Goal: Task Accomplishment & Management: Complete application form

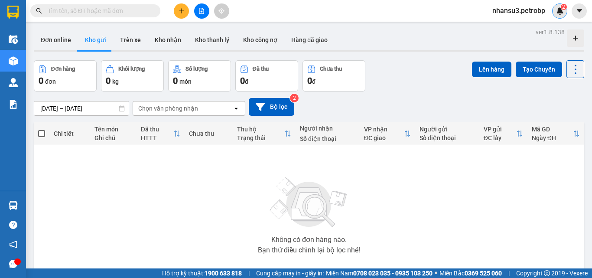
click at [557, 8] on img at bounding box center [560, 11] width 8 height 8
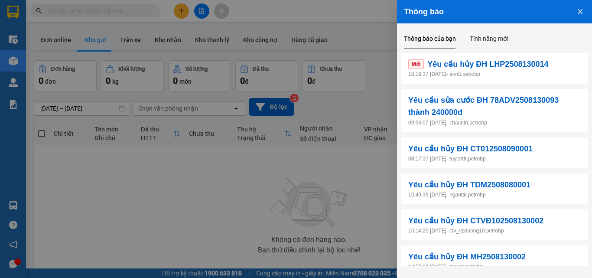
click at [520, 74] on p "18:19:37 14/08/2025 - anntt.petrobp" at bounding box center [494, 74] width 172 height 8
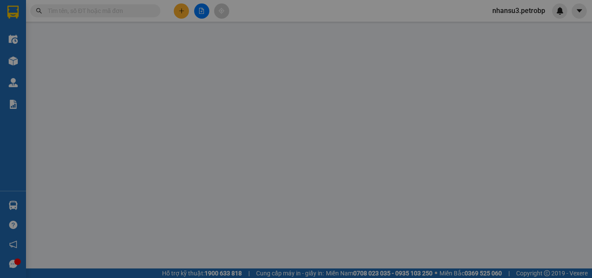
type input "0936661633"
type input "CHỊ YẾN"
type input "0988530532"
type input "HÙNG"
checkbox input "true"
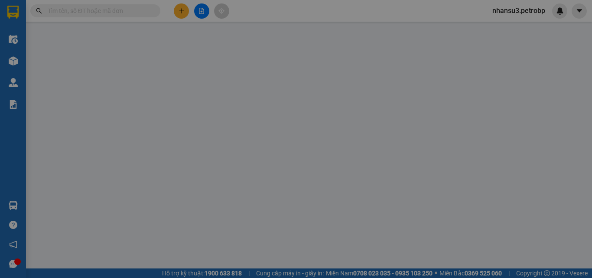
type input "32 50 QL13"
type input "50.000"
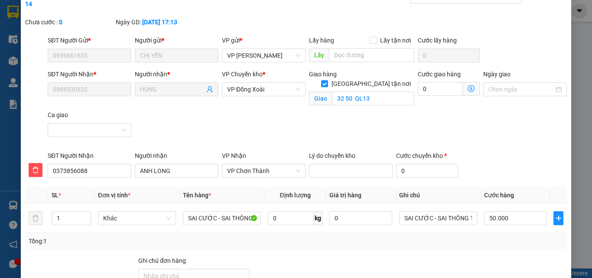
scroll to position [125, 0]
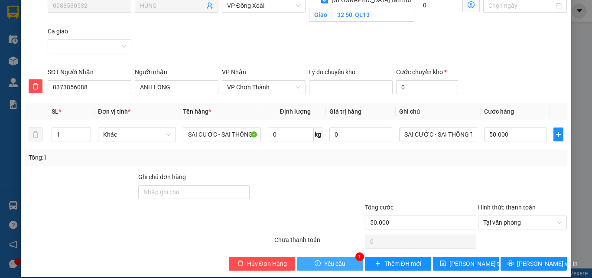
click at [333, 259] on span "Yêu cầu" at bounding box center [334, 264] width 21 height 10
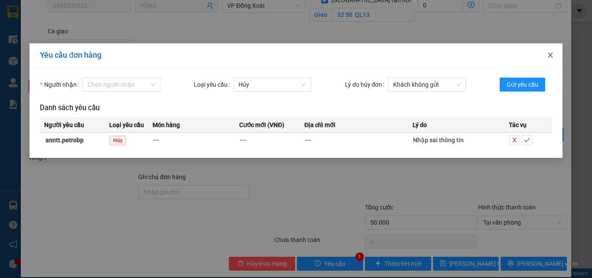
click at [551, 53] on icon "close" at bounding box center [550, 55] width 7 height 7
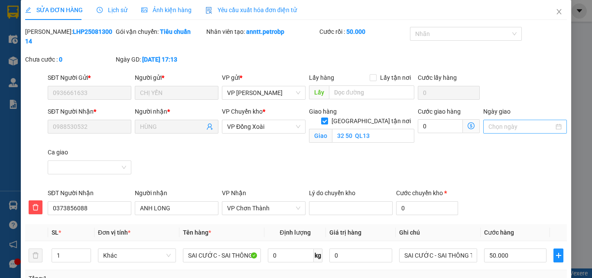
scroll to position [0, 0]
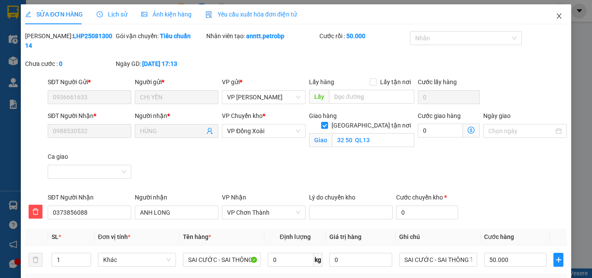
click at [555, 17] on icon "close" at bounding box center [558, 16] width 7 height 7
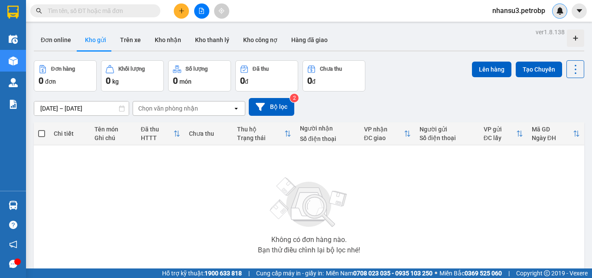
click at [557, 11] on img at bounding box center [560, 11] width 8 height 8
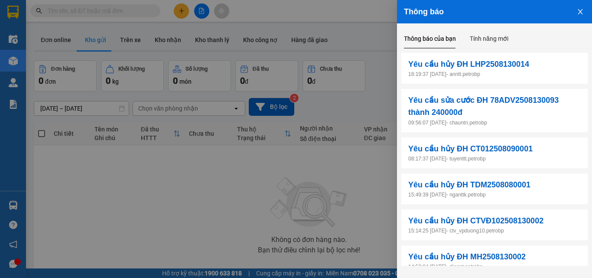
click at [242, 193] on div at bounding box center [296, 139] width 592 height 278
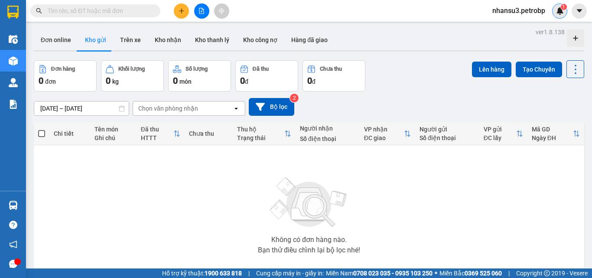
click at [557, 8] on img at bounding box center [560, 11] width 8 height 8
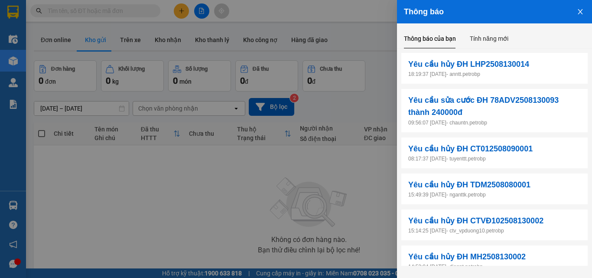
click at [540, 120] on p "09:56:07 [DATE] - chauntn.petrobp" at bounding box center [494, 123] width 172 height 8
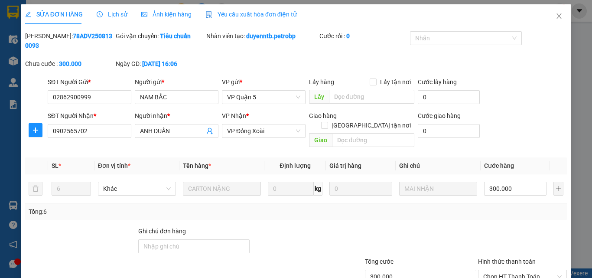
type input "02862900999"
type input "NAM BẮC"
type input "0902565702"
type input "ANH DUẨN"
type input "300.000"
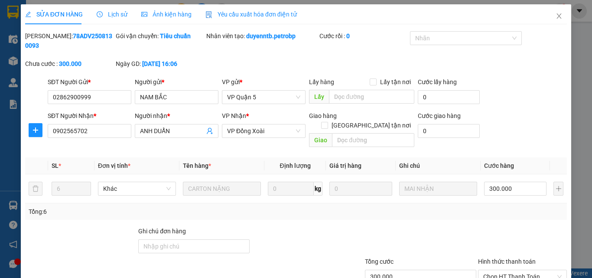
type input "300.000"
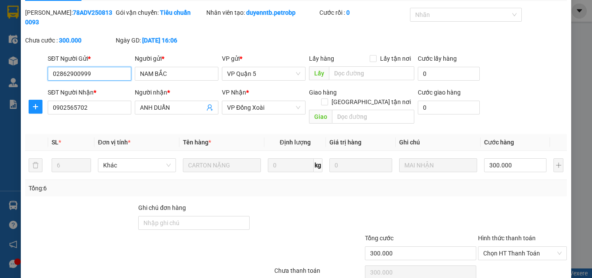
scroll to position [45, 0]
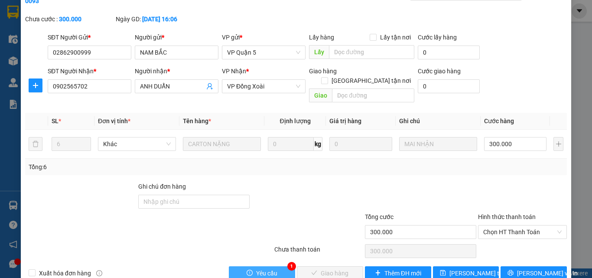
click at [270, 268] on span "Yêu cầu" at bounding box center [266, 273] width 21 height 10
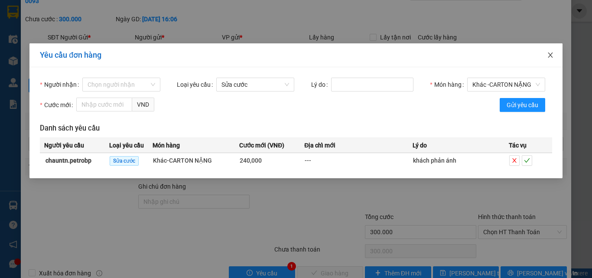
click at [550, 56] on icon "close" at bounding box center [549, 54] width 5 height 5
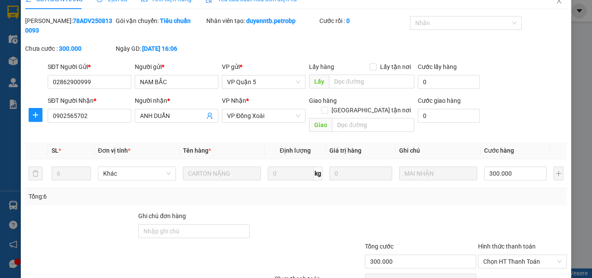
scroll to position [0, 0]
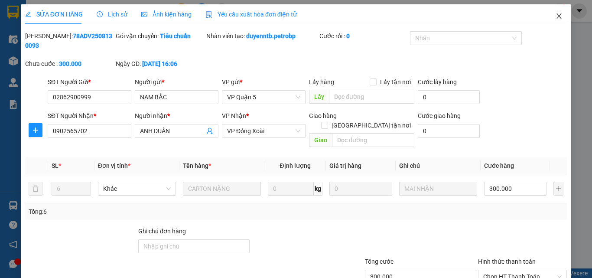
click at [555, 15] on icon "close" at bounding box center [558, 16] width 7 height 7
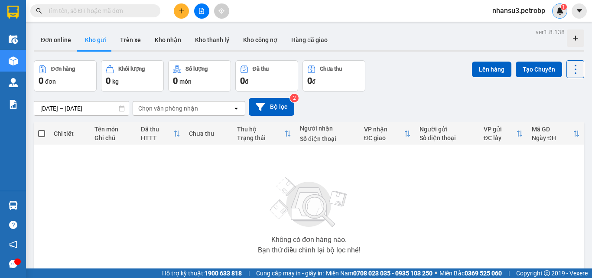
click at [559, 10] on img at bounding box center [560, 11] width 8 height 8
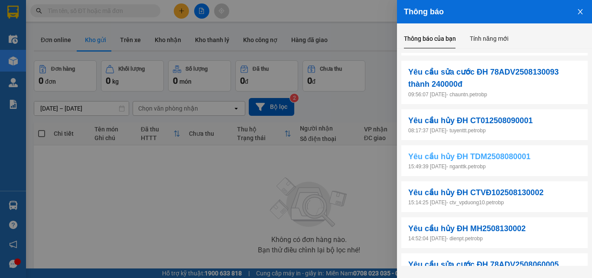
scroll to position [43, 0]
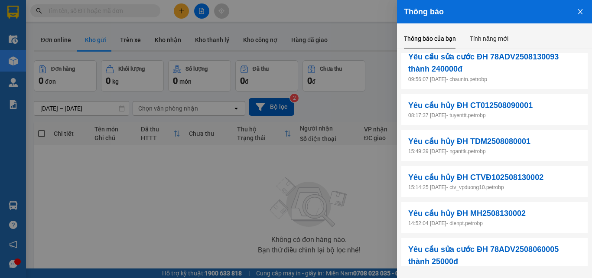
click at [152, 218] on div at bounding box center [296, 139] width 592 height 278
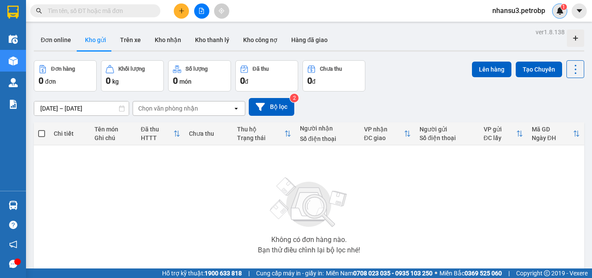
click at [564, 10] on div "1" at bounding box center [559, 10] width 15 height 15
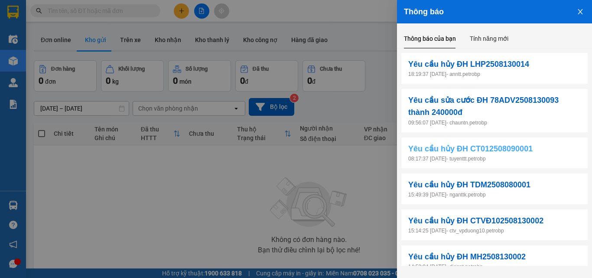
click at [551, 153] on link "Yêu cầu hủy ĐH CT012508090001" at bounding box center [494, 149] width 172 height 12
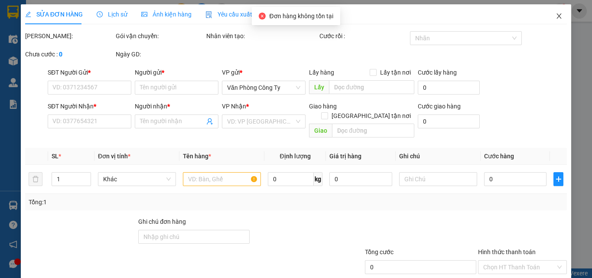
click at [555, 13] on icon "close" at bounding box center [558, 16] width 7 height 7
